Goal: Task Accomplishment & Management: Manage account settings

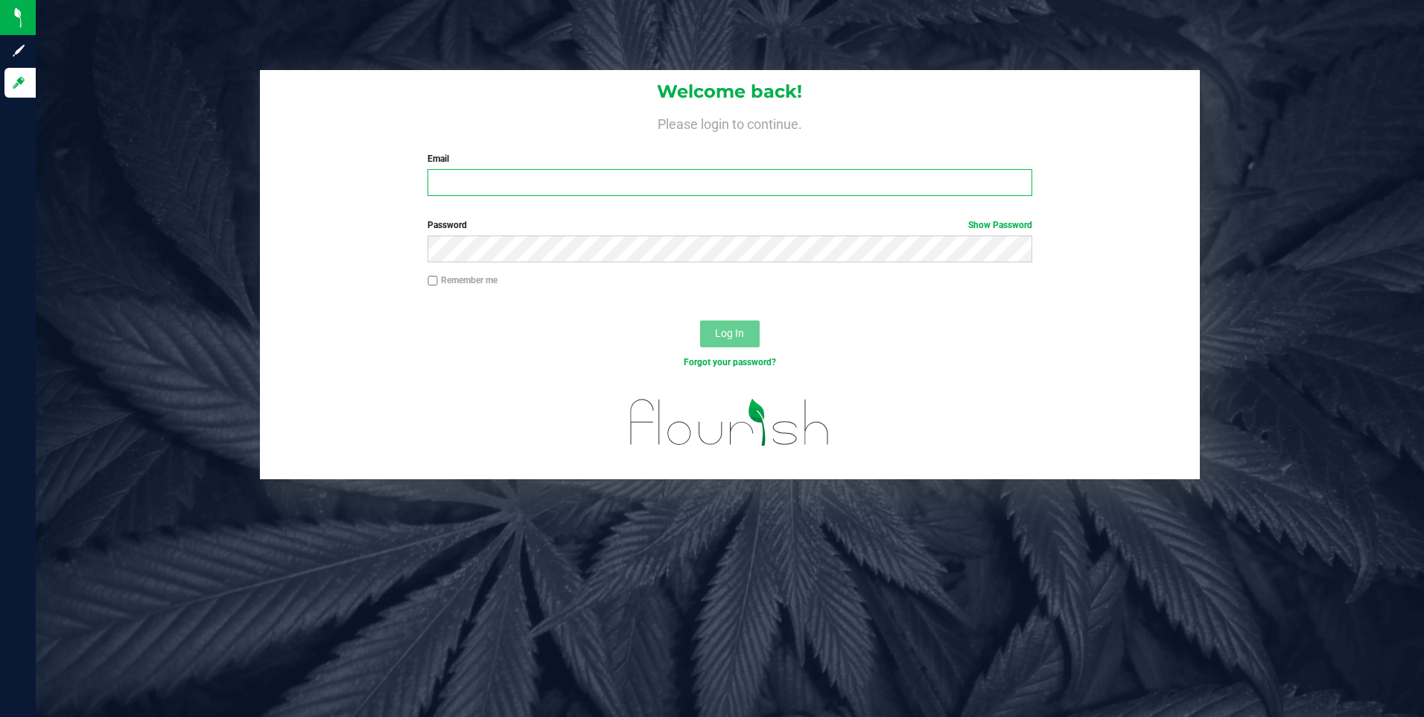
type input "[PERSON_NAME][EMAIL_ADDRESS][DOMAIN_NAME]"
click at [432, 279] on input "Remember me" at bounding box center [433, 281] width 10 height 10
checkbox input "true"
click at [708, 334] on button "Log In" at bounding box center [730, 333] width 60 height 27
